Goal: Navigation & Orientation: Find specific page/section

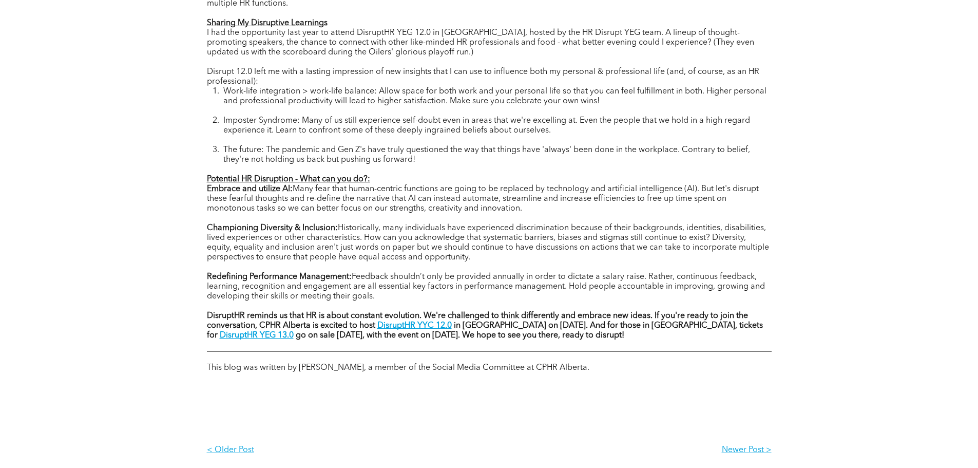
scroll to position [565, 0]
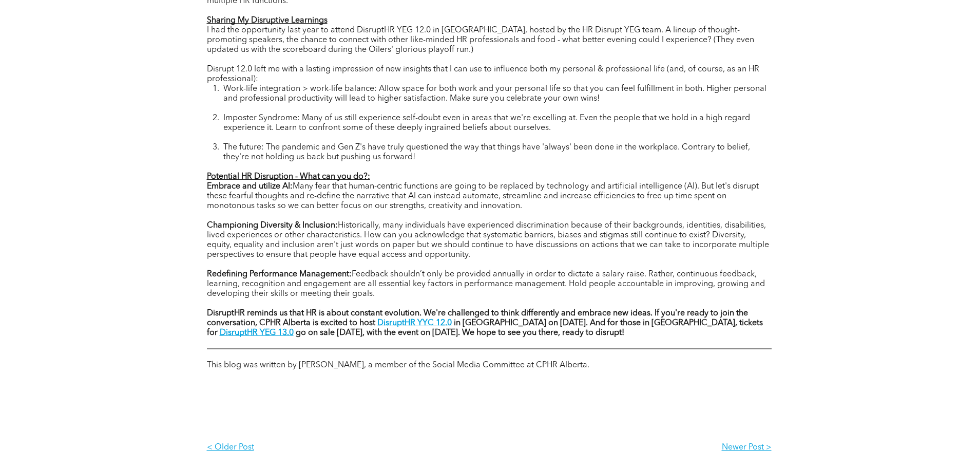
click at [294, 329] on strong "DisruptHR YEG 13.0" at bounding box center [257, 333] width 74 height 8
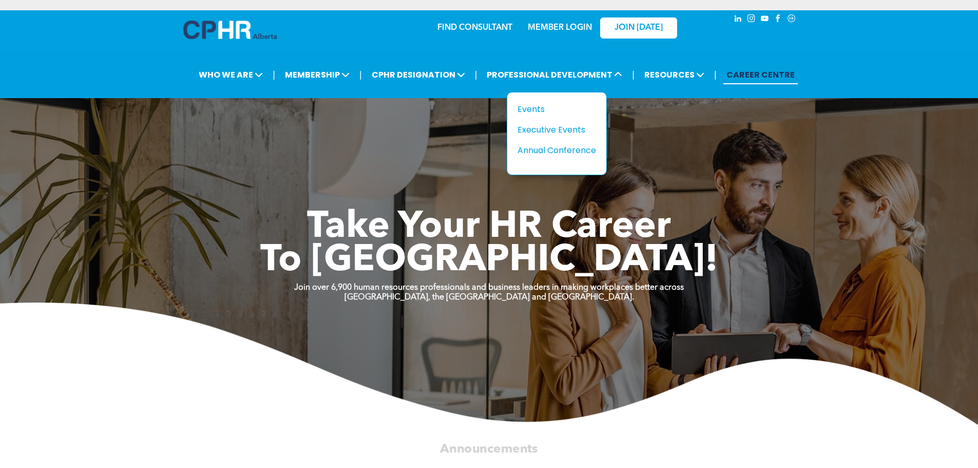
click at [538, 110] on div "Events" at bounding box center [552, 109] width 71 height 13
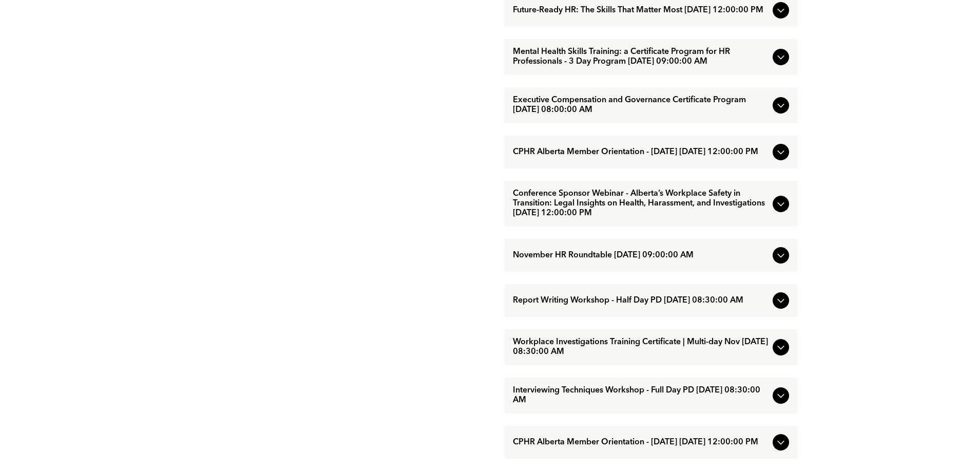
scroll to position [770, 0]
